Goal: Information Seeking & Learning: Learn about a topic

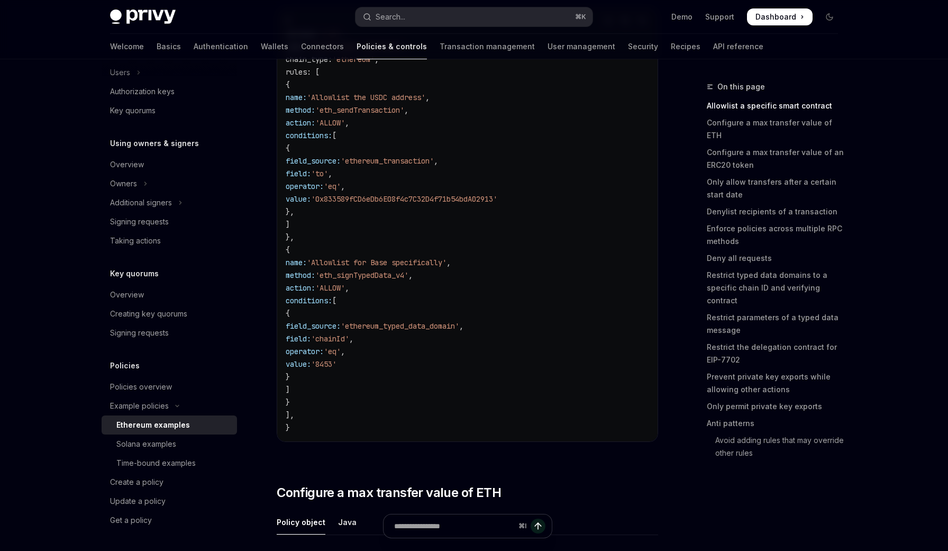
scroll to position [202, 0]
click at [134, 516] on div "Get a policy" at bounding box center [131, 520] width 42 height 13
